Goal: Task Accomplishment & Management: Use online tool/utility

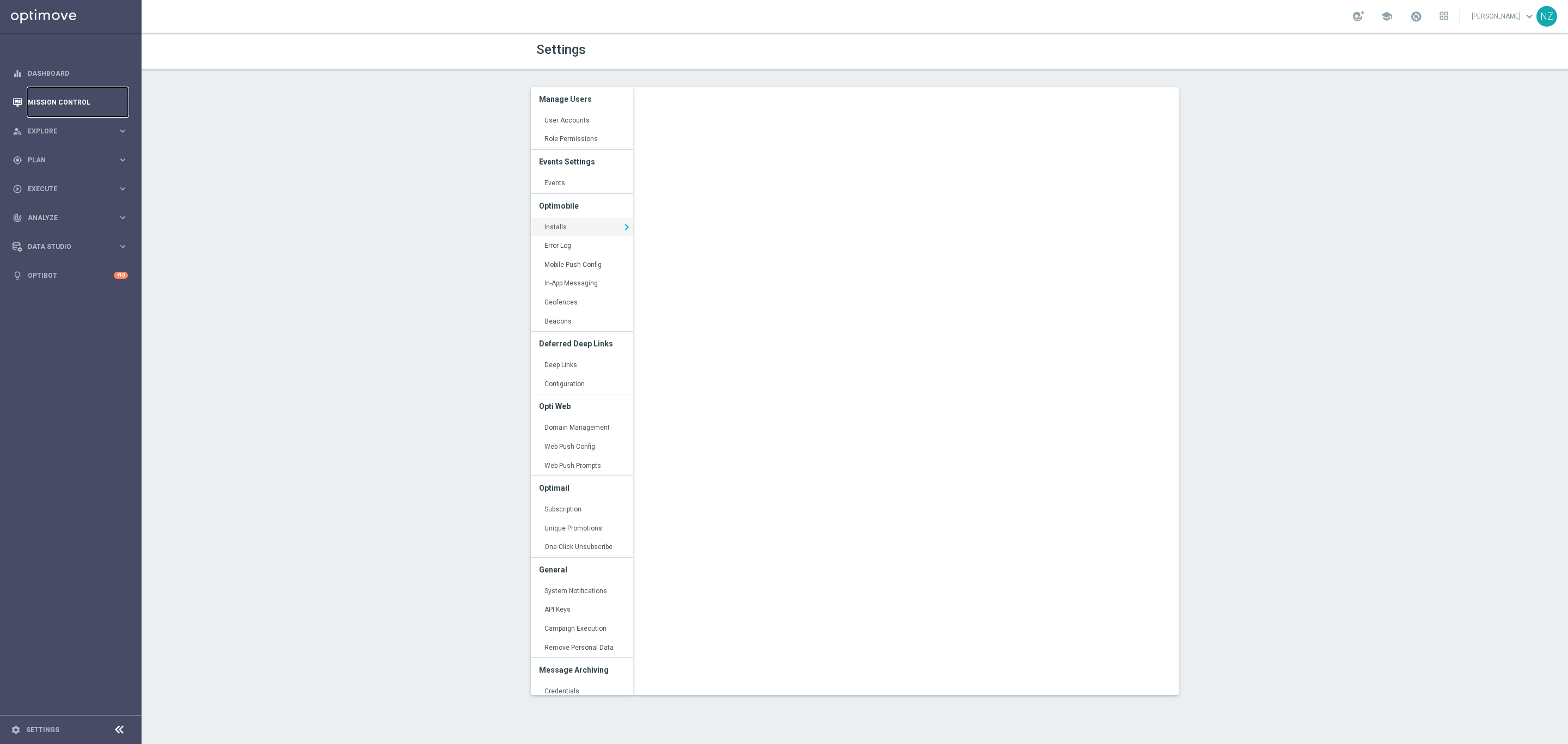
click at [62, 108] on link "Mission Control" at bounding box center [78, 102] width 100 height 29
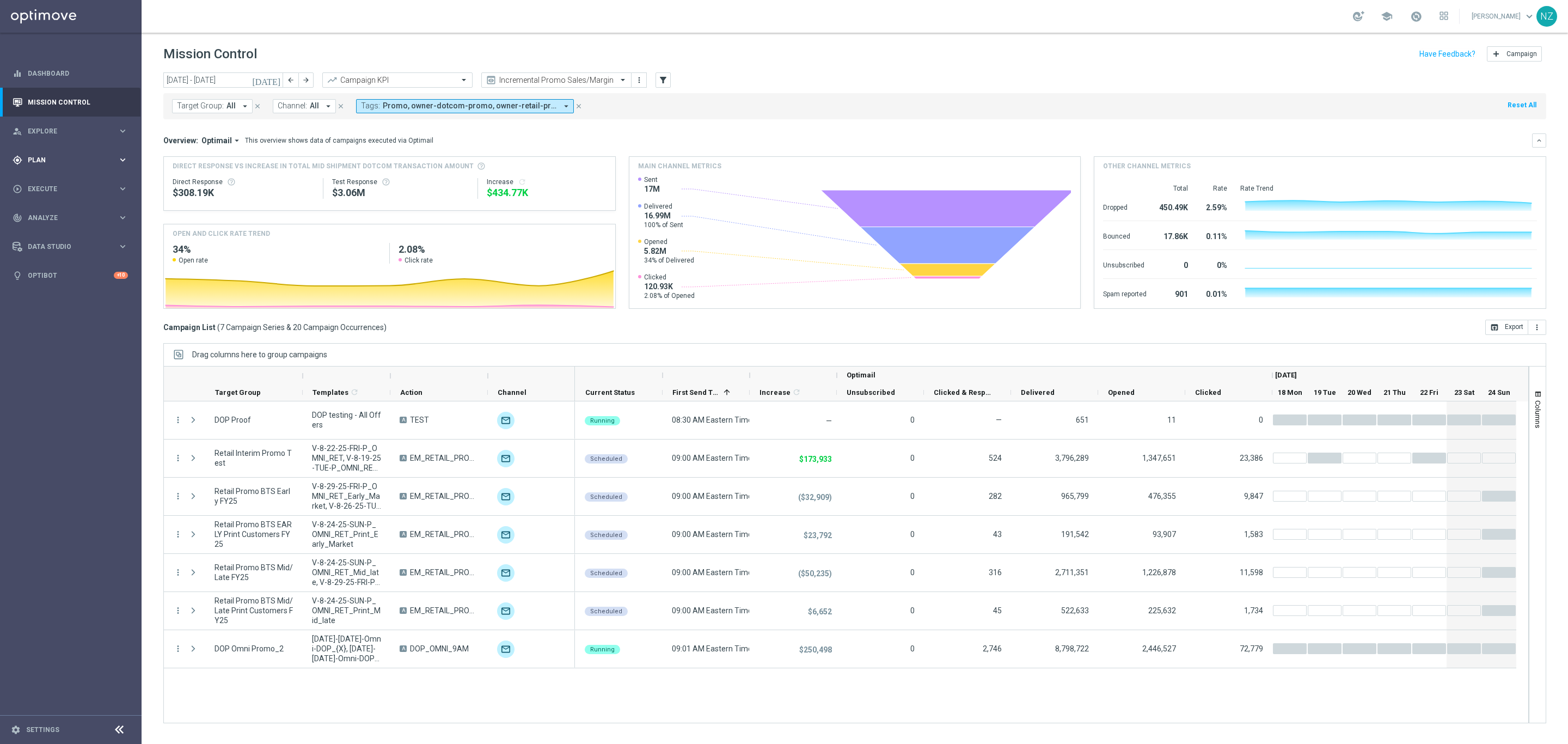
click at [60, 158] on span "Plan" at bounding box center [73, 160] width 90 height 7
click at [62, 178] on link "Target Groups" at bounding box center [71, 182] width 85 height 9
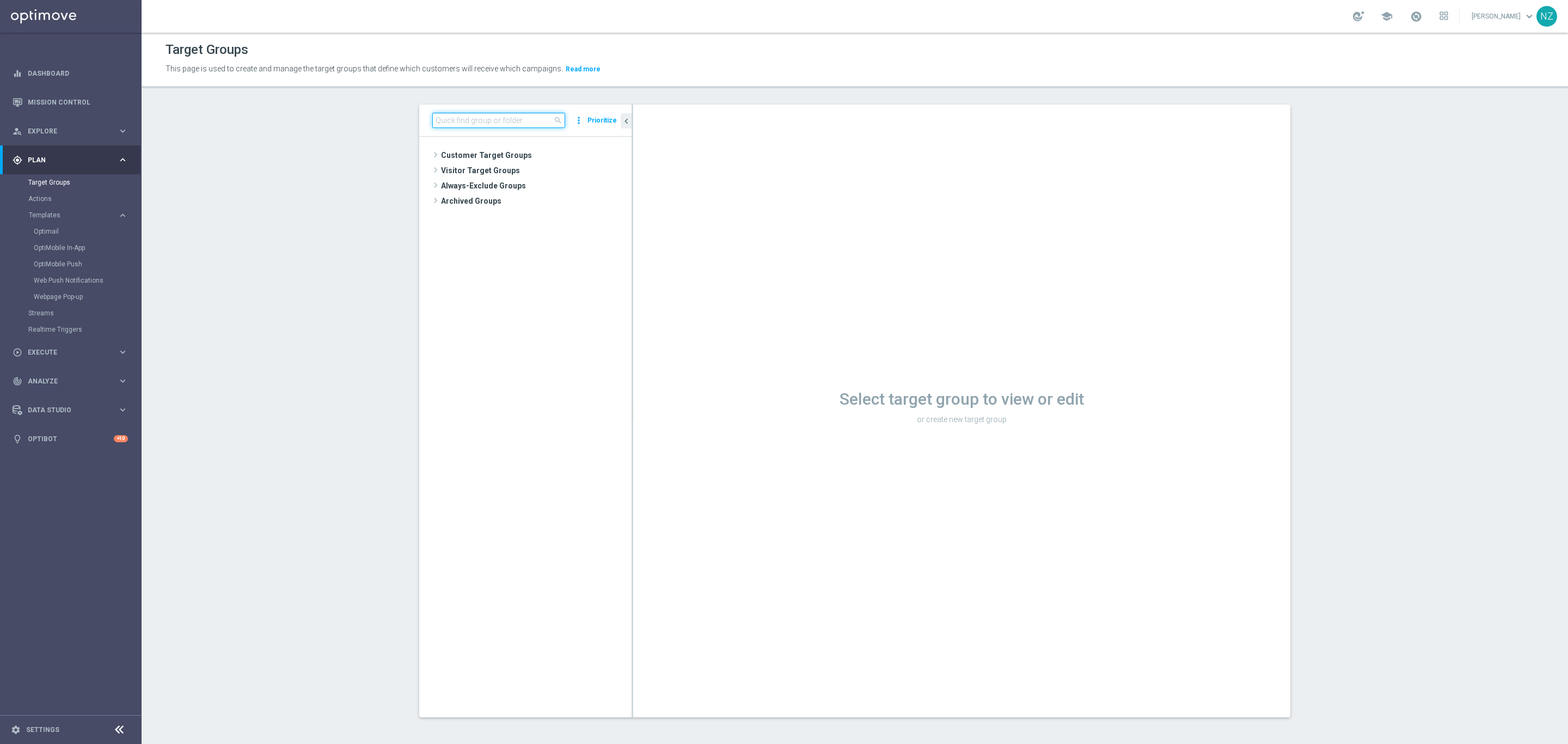
click at [443, 121] on input at bounding box center [499, 120] width 133 height 15
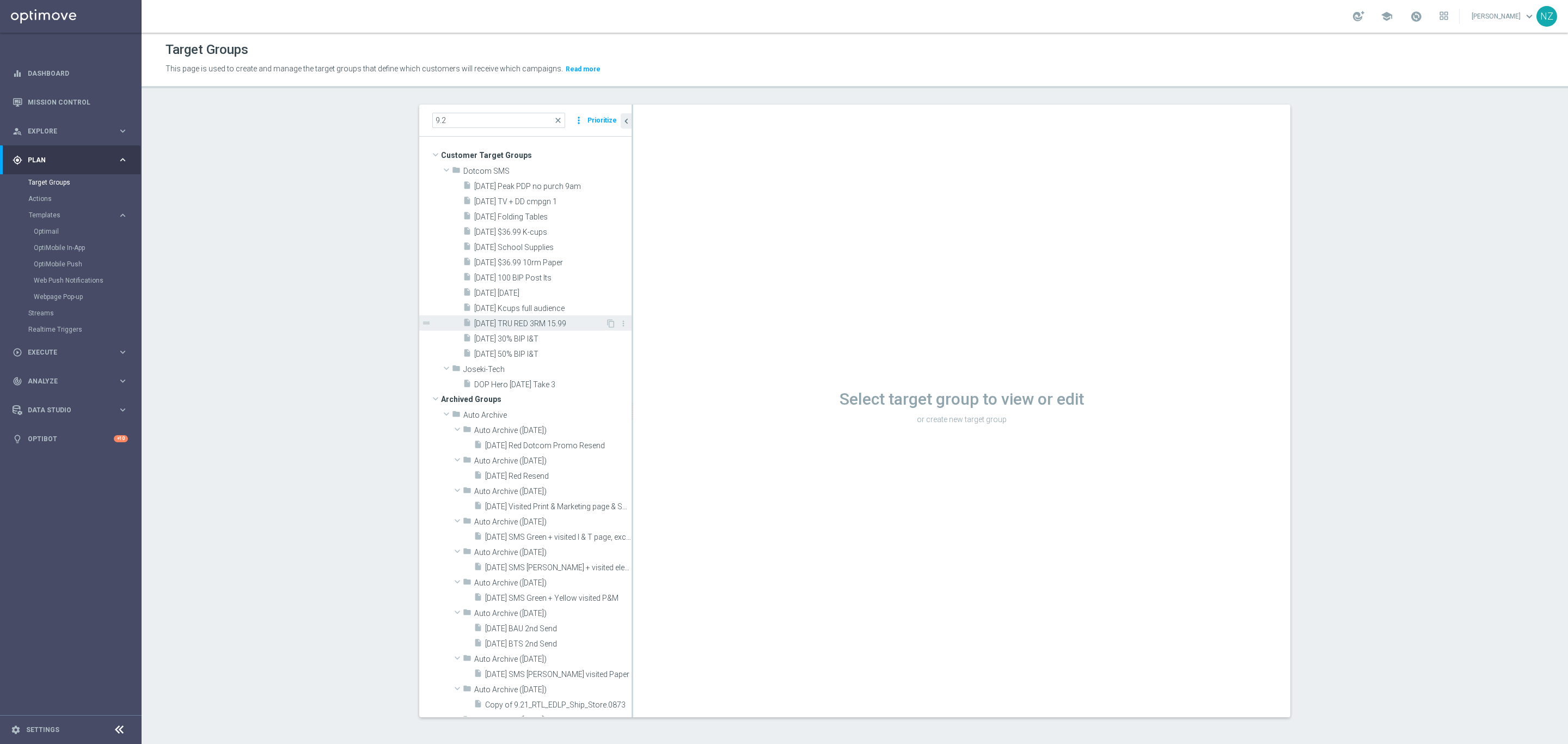
click at [536, 325] on span "[DATE] TRU RED 3RM 15.99" at bounding box center [540, 323] width 131 height 9
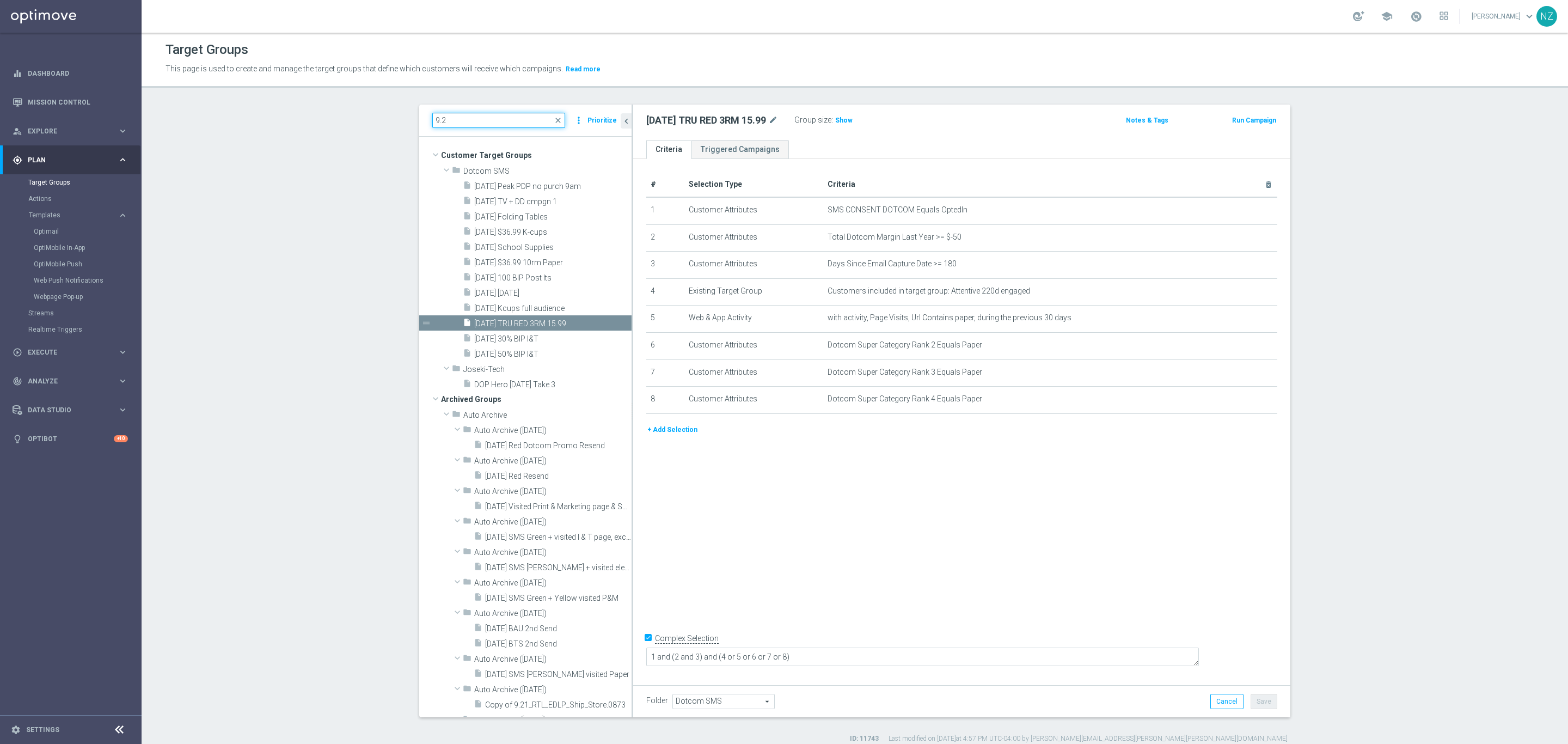
drag, startPoint x: 455, startPoint y: 114, endPoint x: 410, endPoint y: 121, distance: 45.5
click at [410, 120] on div "9.2 close more_vert Prioritize Customer Target Groups library_add create_new_fo…" at bounding box center [855, 424] width 915 height 639
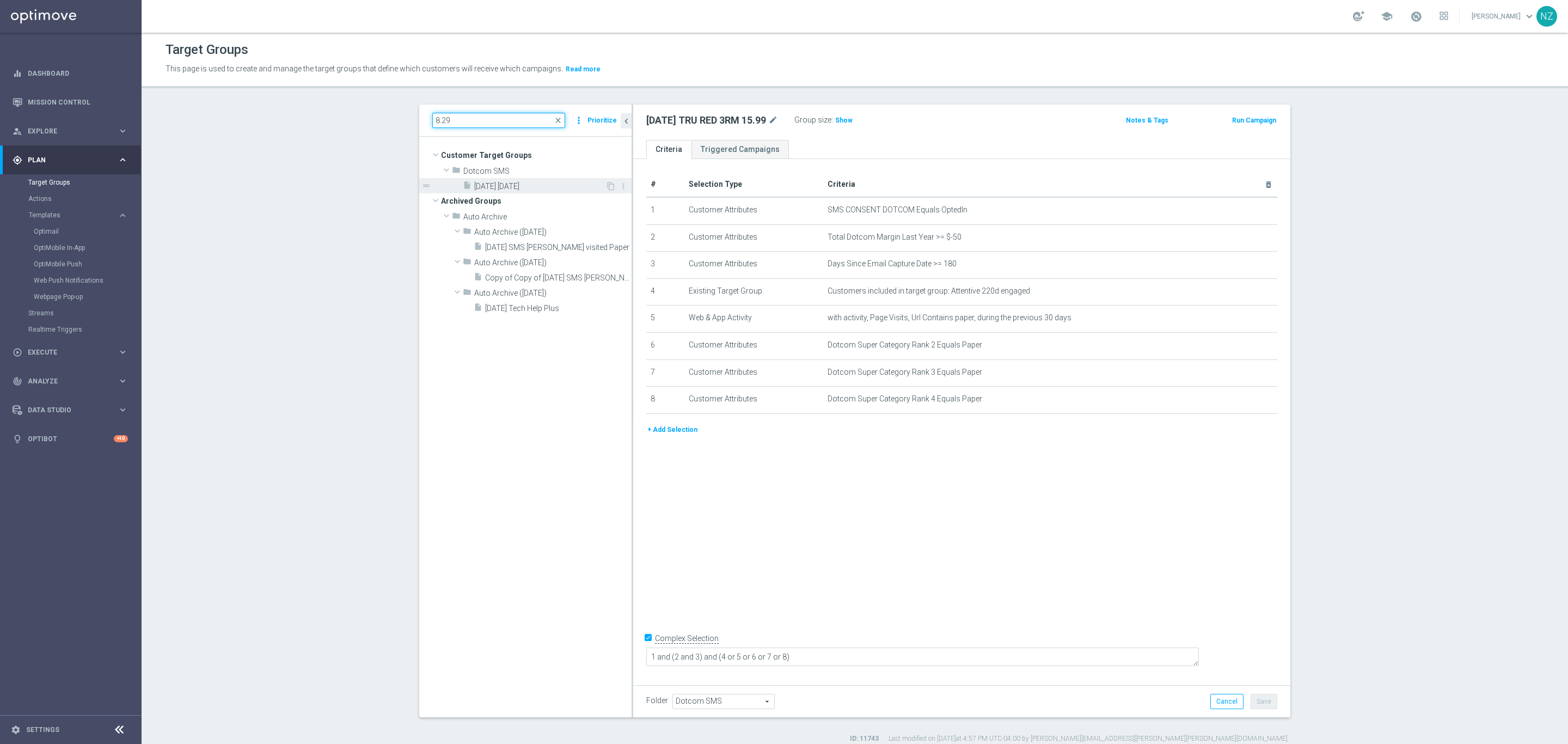
type input "8.29"
click at [495, 185] on span "[DATE] [DATE]" at bounding box center [540, 186] width 131 height 9
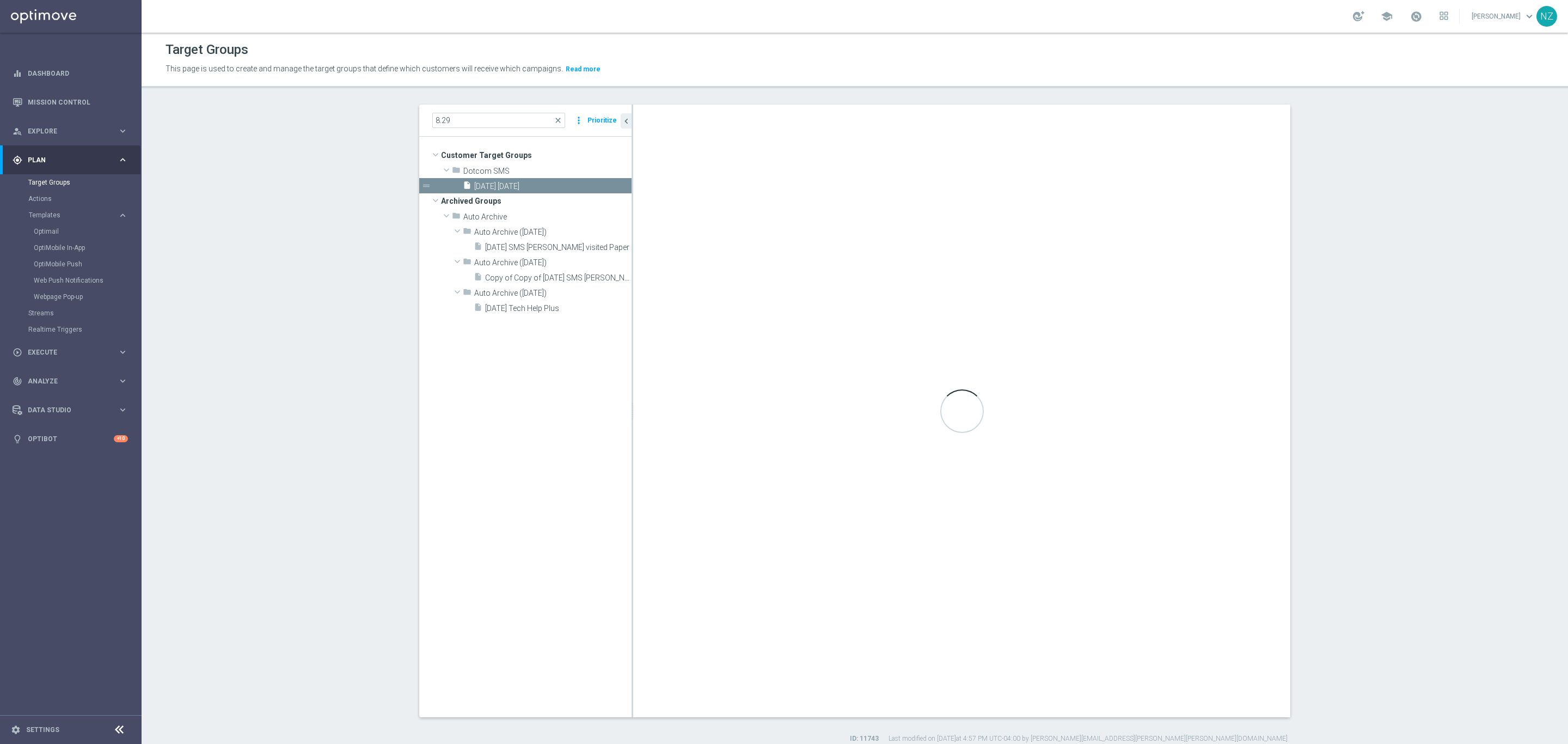
type textarea "1 and (2 or 3) and (4 and 5) and (6 or 7)"
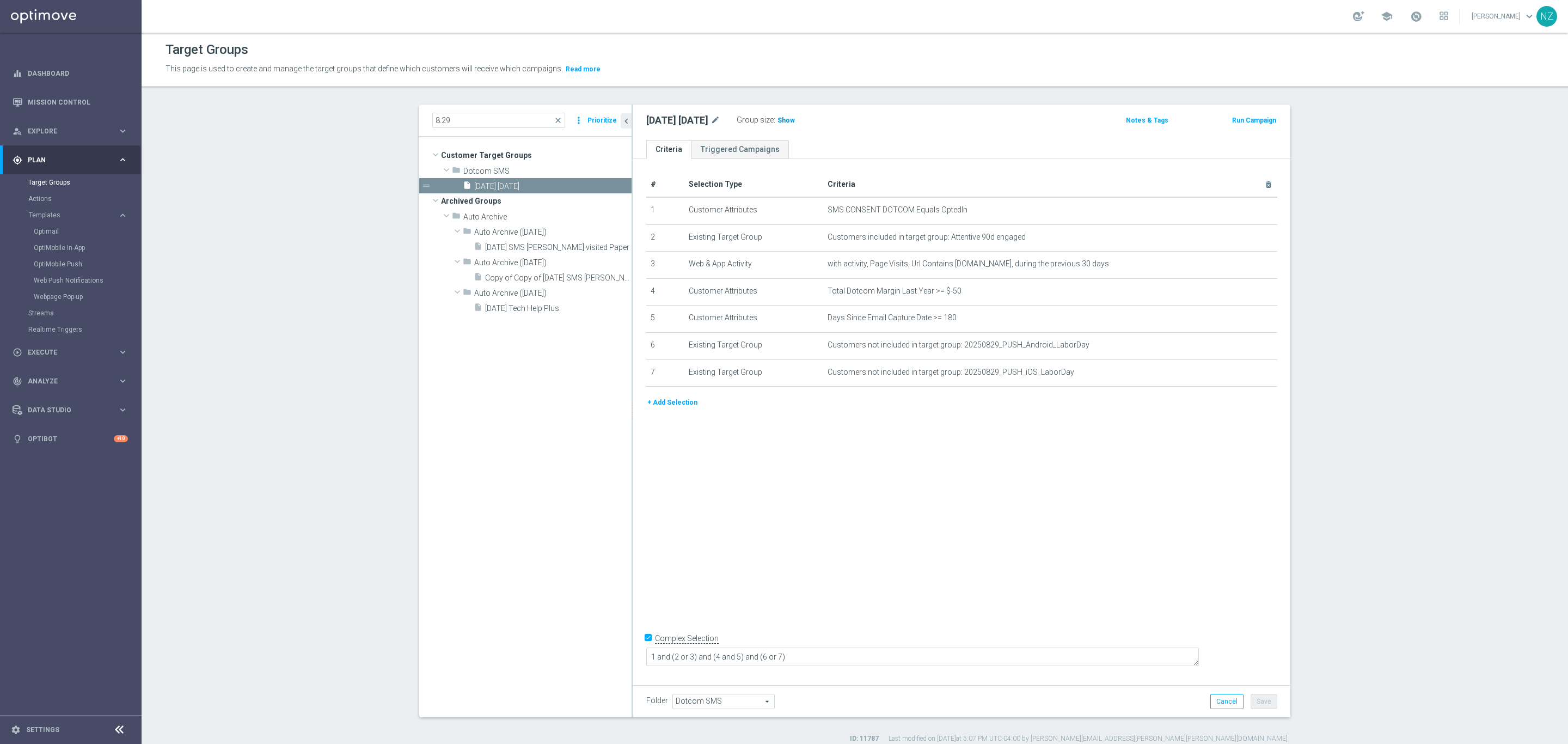
click at [794, 120] on span "Show" at bounding box center [786, 120] width 18 height 8
click at [843, 96] on div "Target Groups This page is used to create and manage the target groups that def…" at bounding box center [855, 388] width 1426 height 711
click at [1353, 221] on section "8.29 close more_vert Prioritize Customer Target Groups library_add create_new_f…" at bounding box center [855, 424] width 1426 height 639
